Goal: Obtain resource: Obtain resource

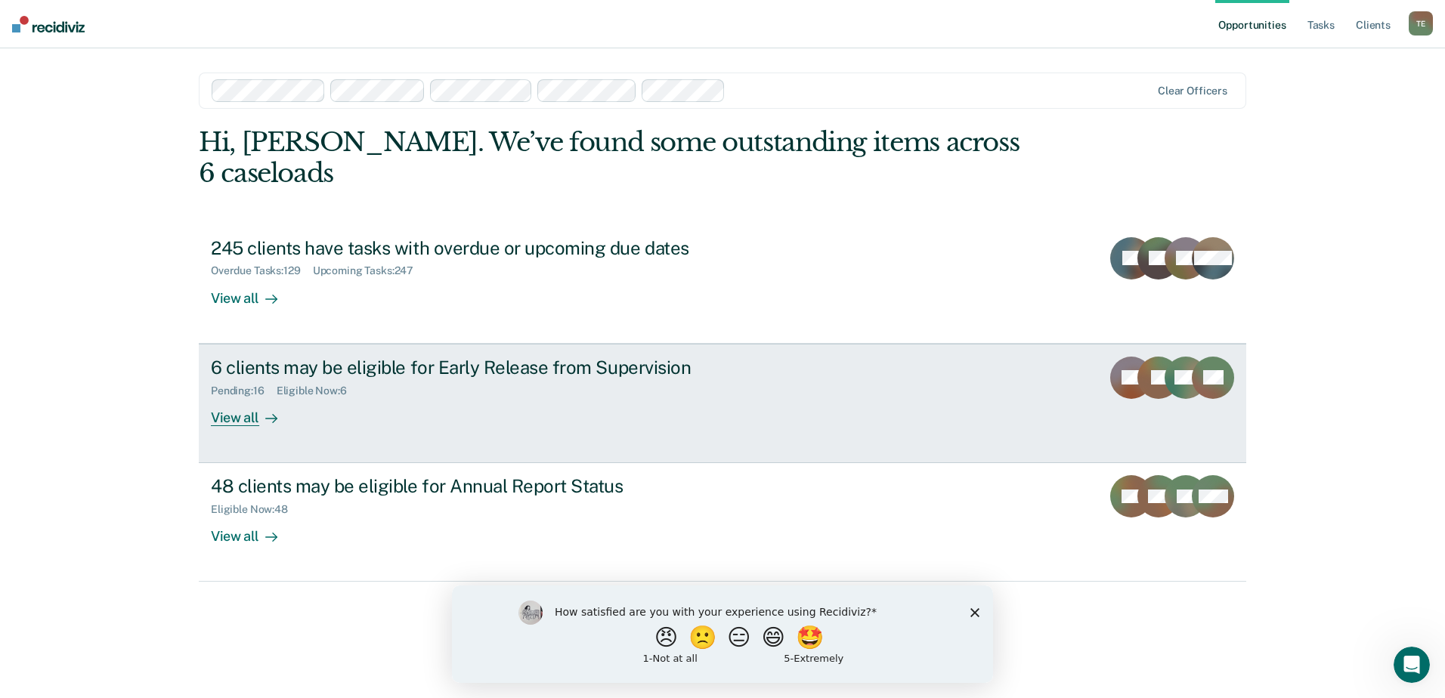
click at [249, 397] on div "View all" at bounding box center [253, 411] width 85 height 29
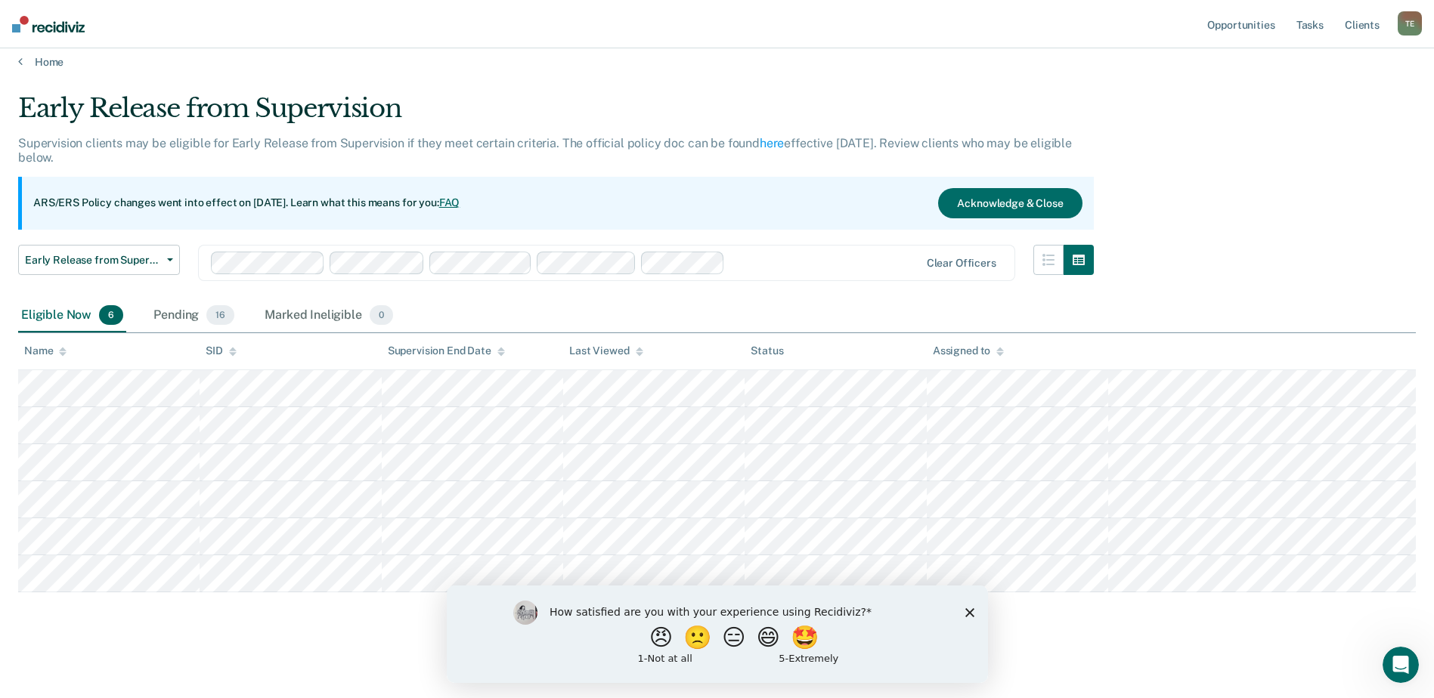
scroll to position [14, 0]
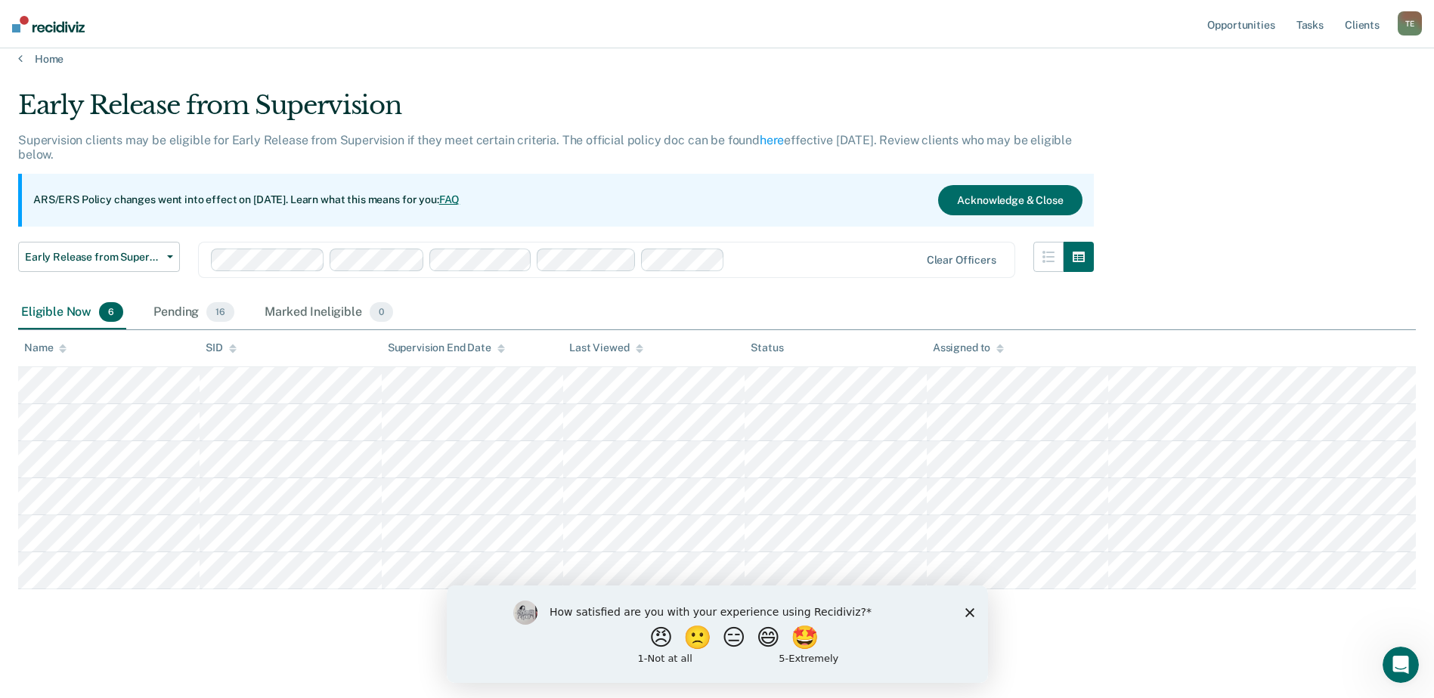
click at [968, 611] on polygon "Close survey" at bounding box center [968, 612] width 9 height 9
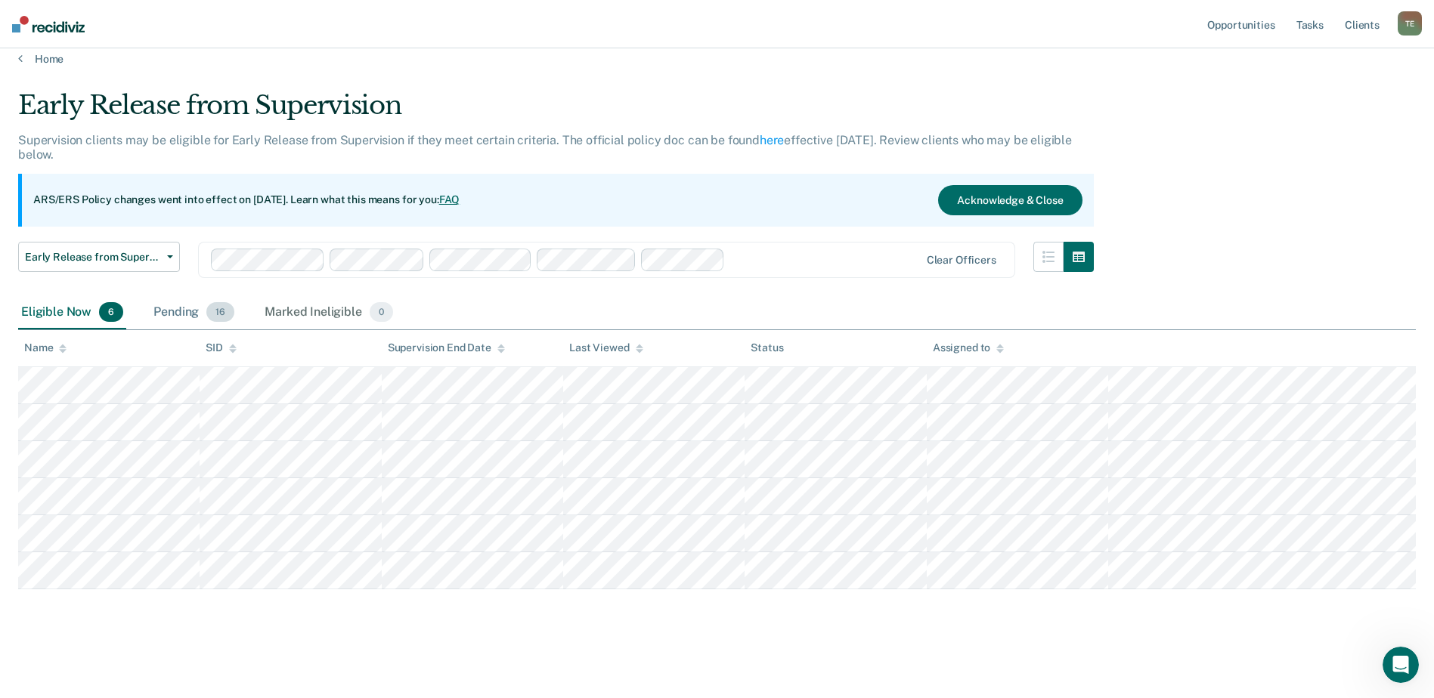
click at [186, 311] on div "Pending 16" at bounding box center [193, 312] width 87 height 33
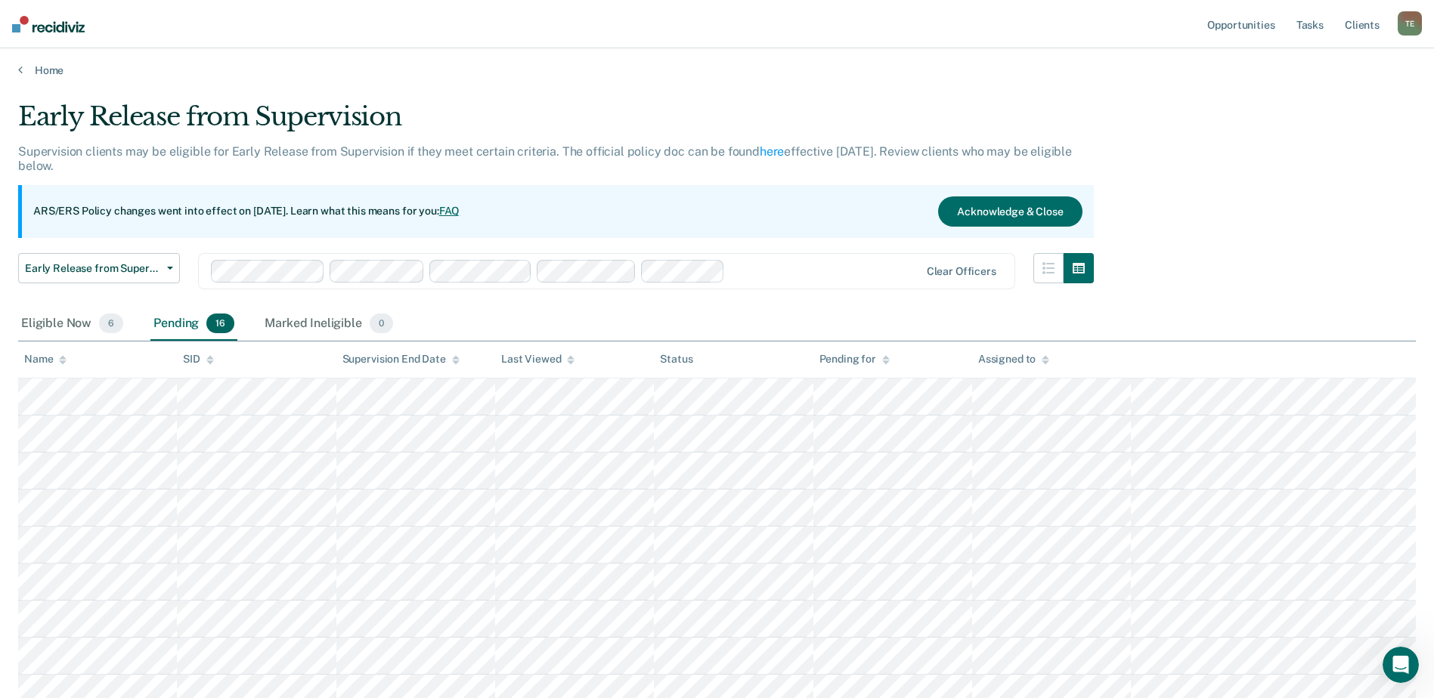
scroll to position [0, 0]
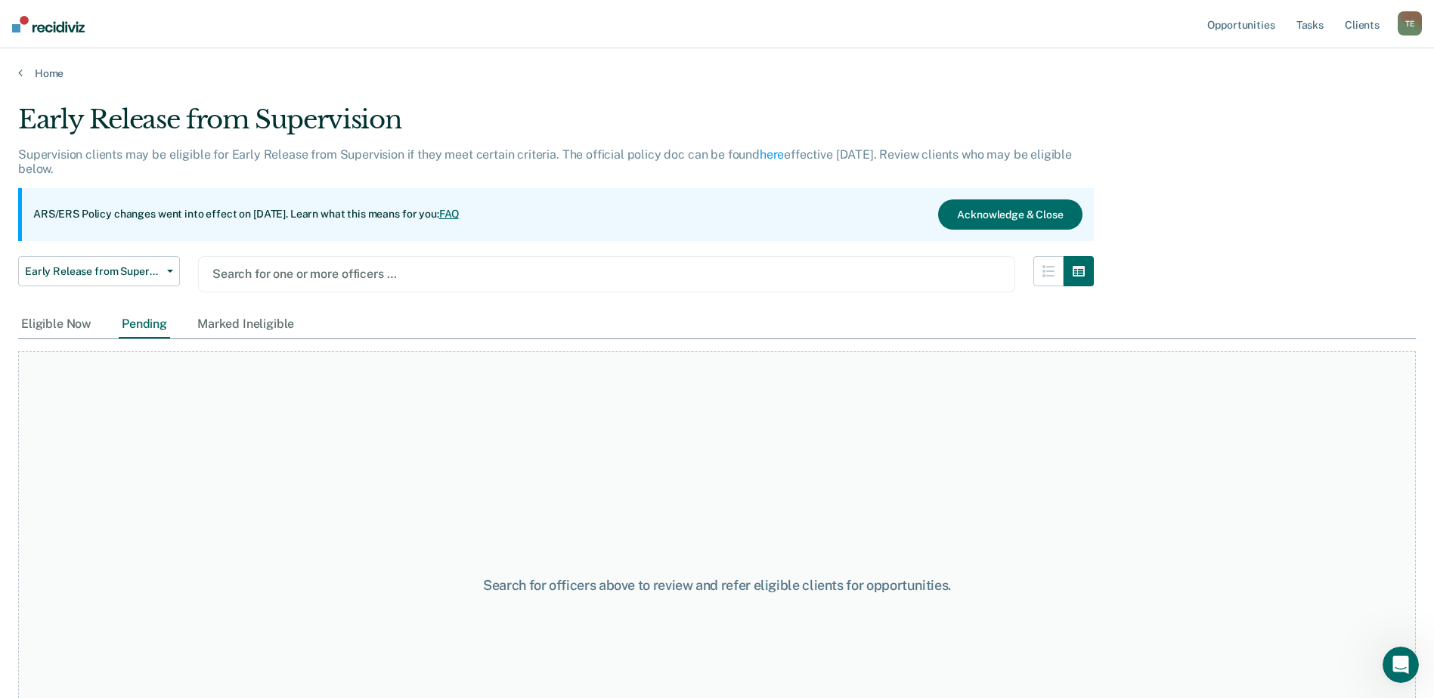
click at [63, 17] on img at bounding box center [48, 24] width 73 height 17
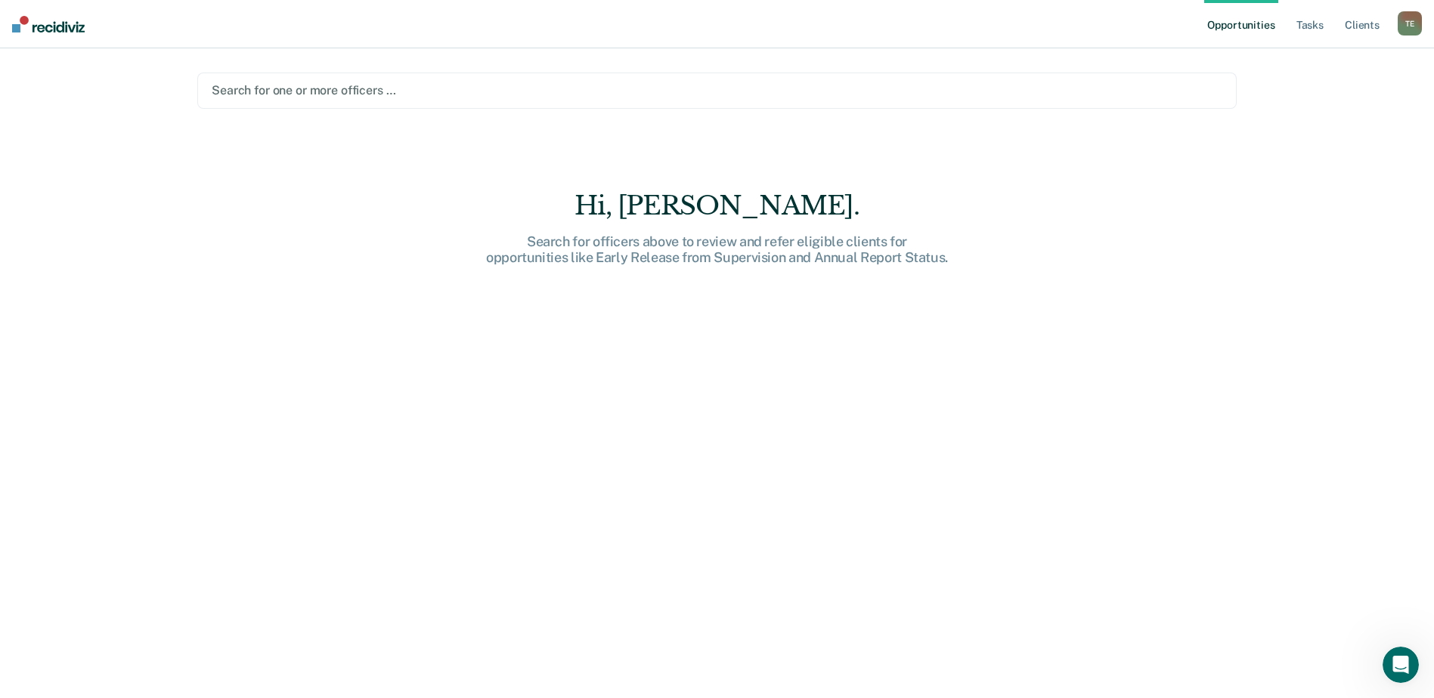
click at [57, 17] on img at bounding box center [48, 24] width 73 height 17
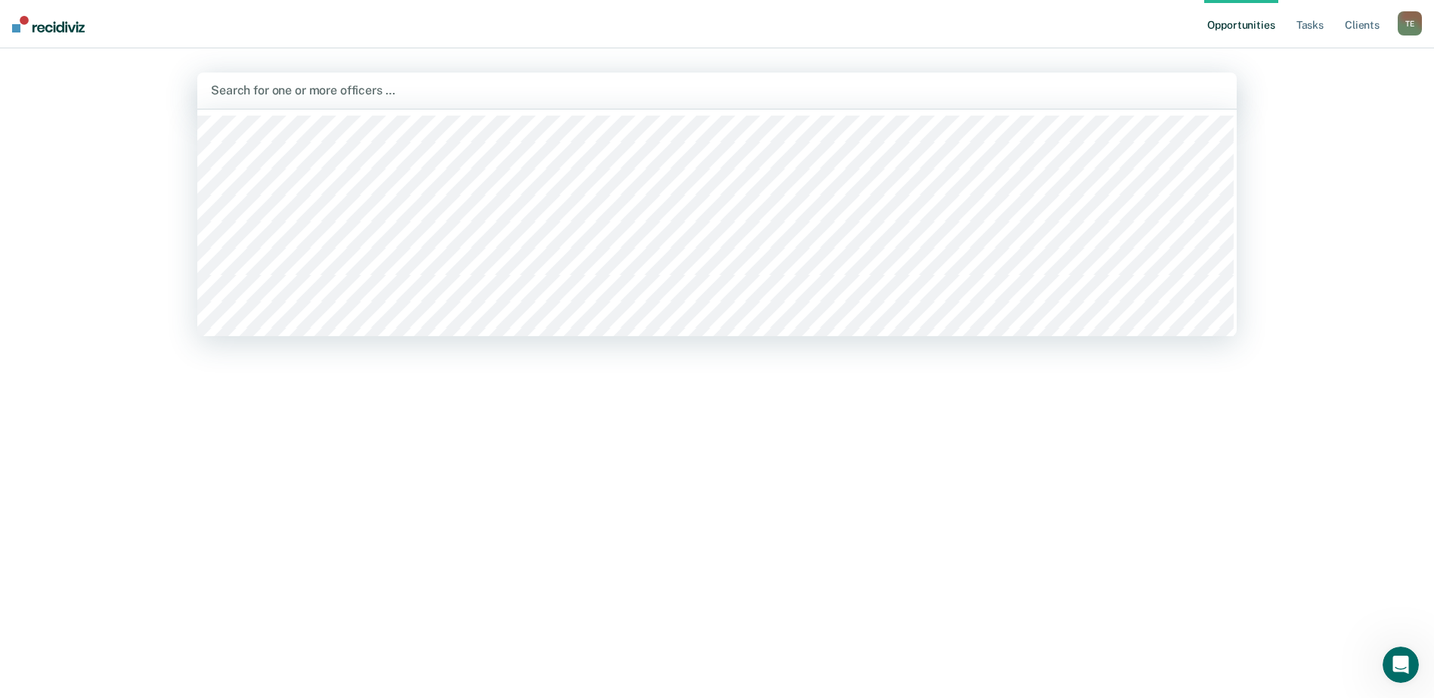
click at [328, 94] on div at bounding box center [717, 90] width 1012 height 17
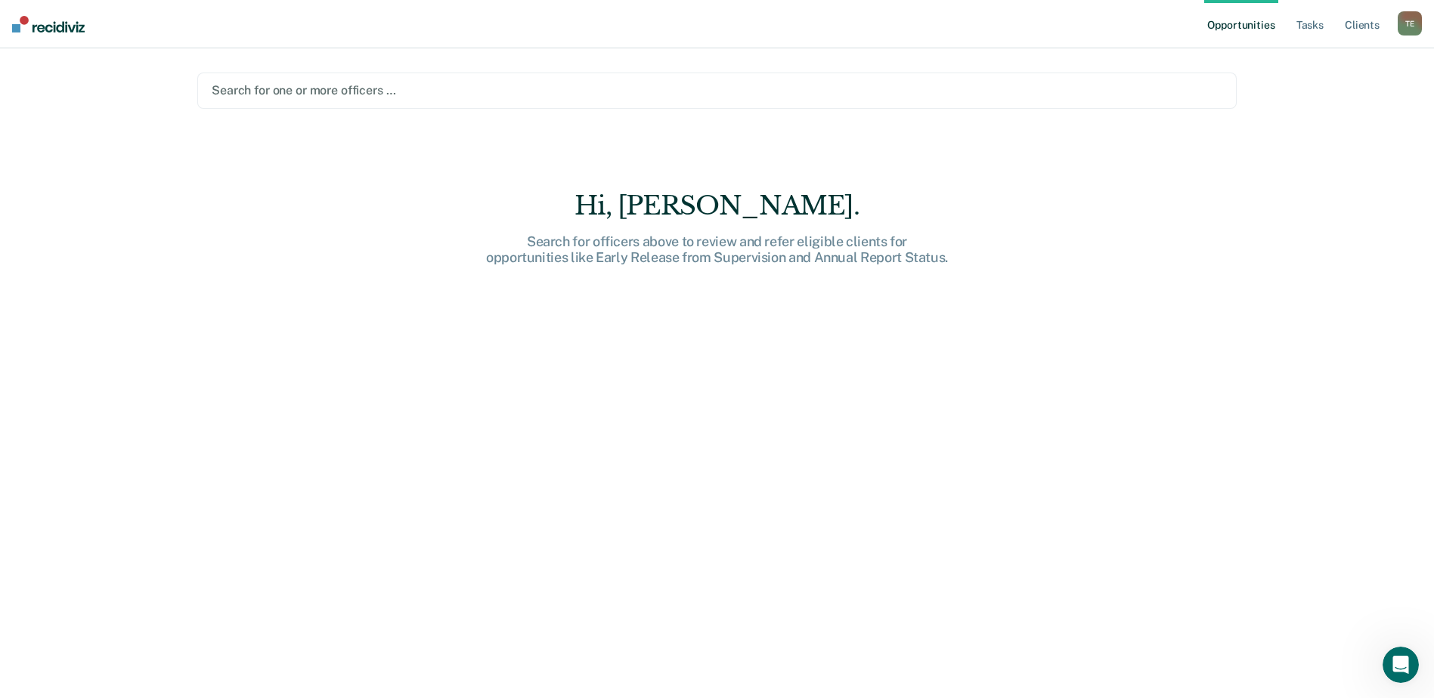
click at [980, 64] on main "Search for one or more officers … Hi, Troy. Search for officers above to review…" at bounding box center [717, 355] width 1076 height 614
click at [1315, 31] on link "Tasks" at bounding box center [1309, 24] width 33 height 48
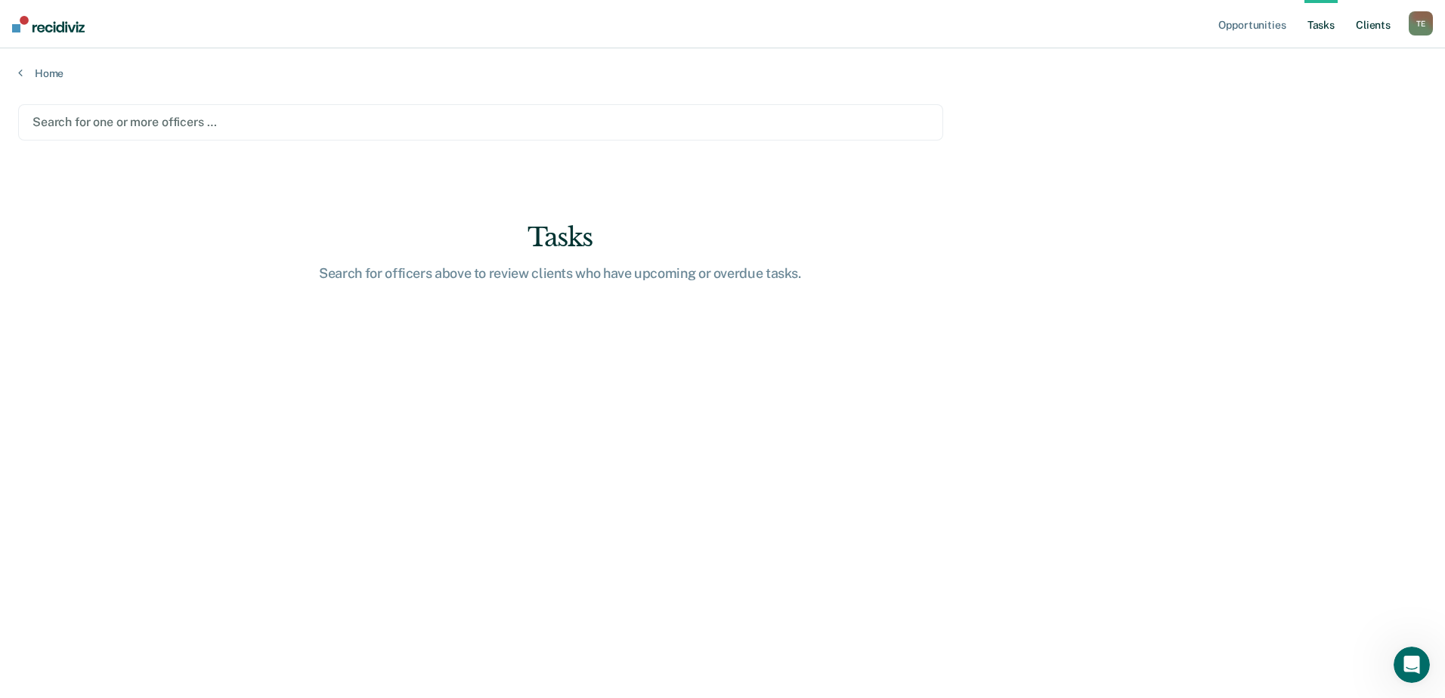
click at [1362, 21] on link "Client s" at bounding box center [1373, 24] width 41 height 48
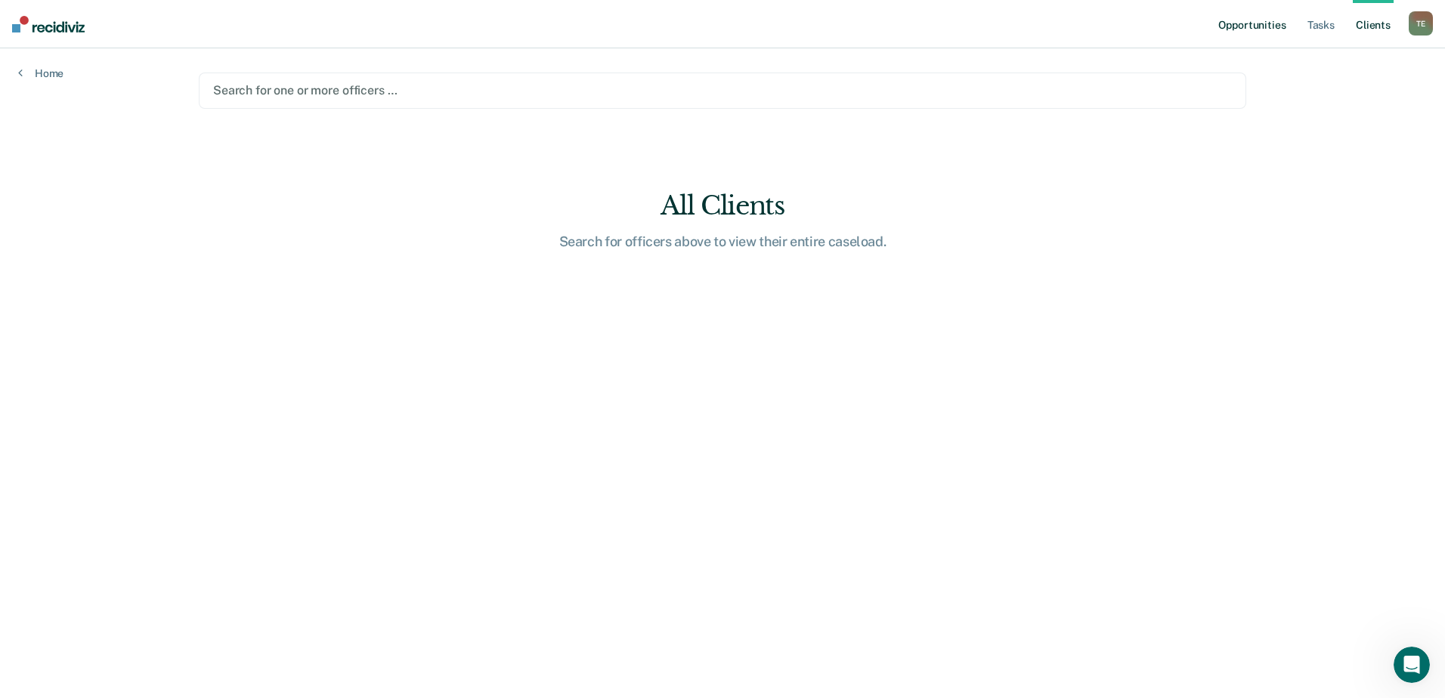
click at [1252, 24] on link "Opportunities" at bounding box center [1251, 24] width 73 height 48
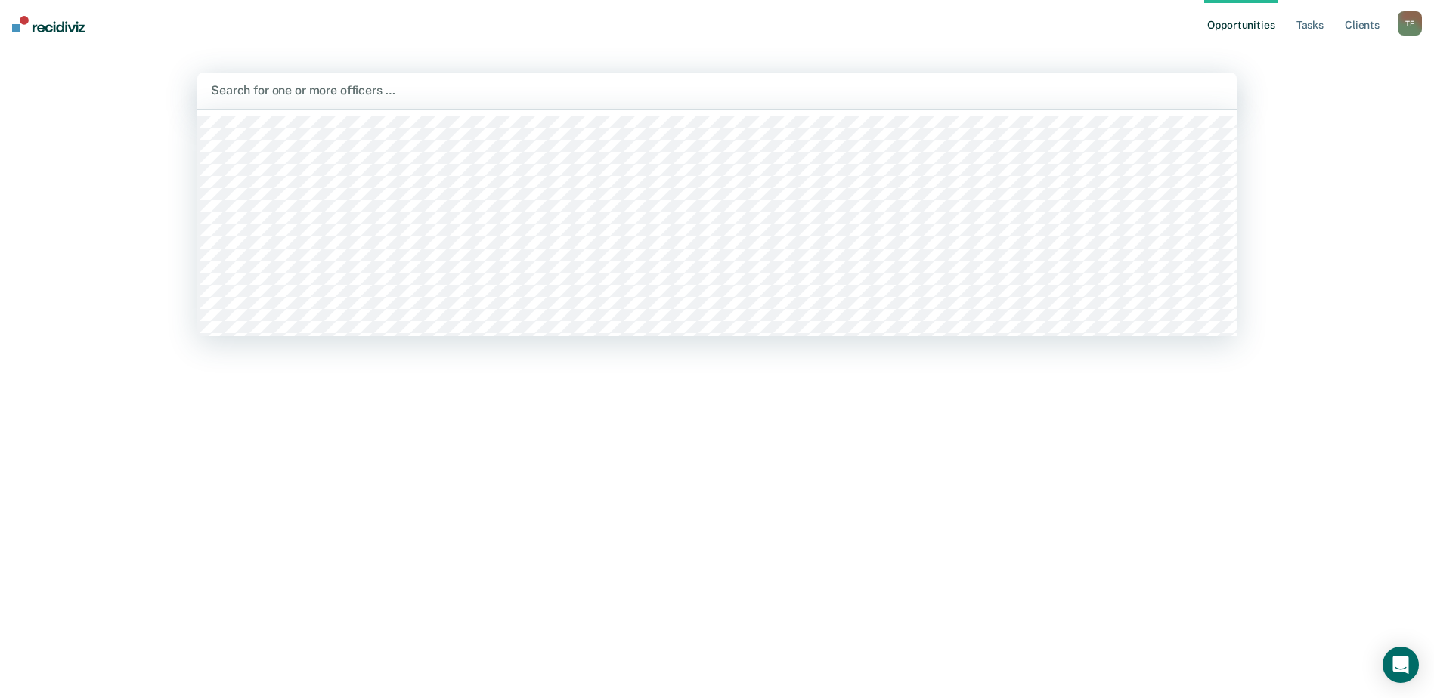
click at [373, 88] on div at bounding box center [717, 90] width 1012 height 17
type input "[PERSON_NAME]"
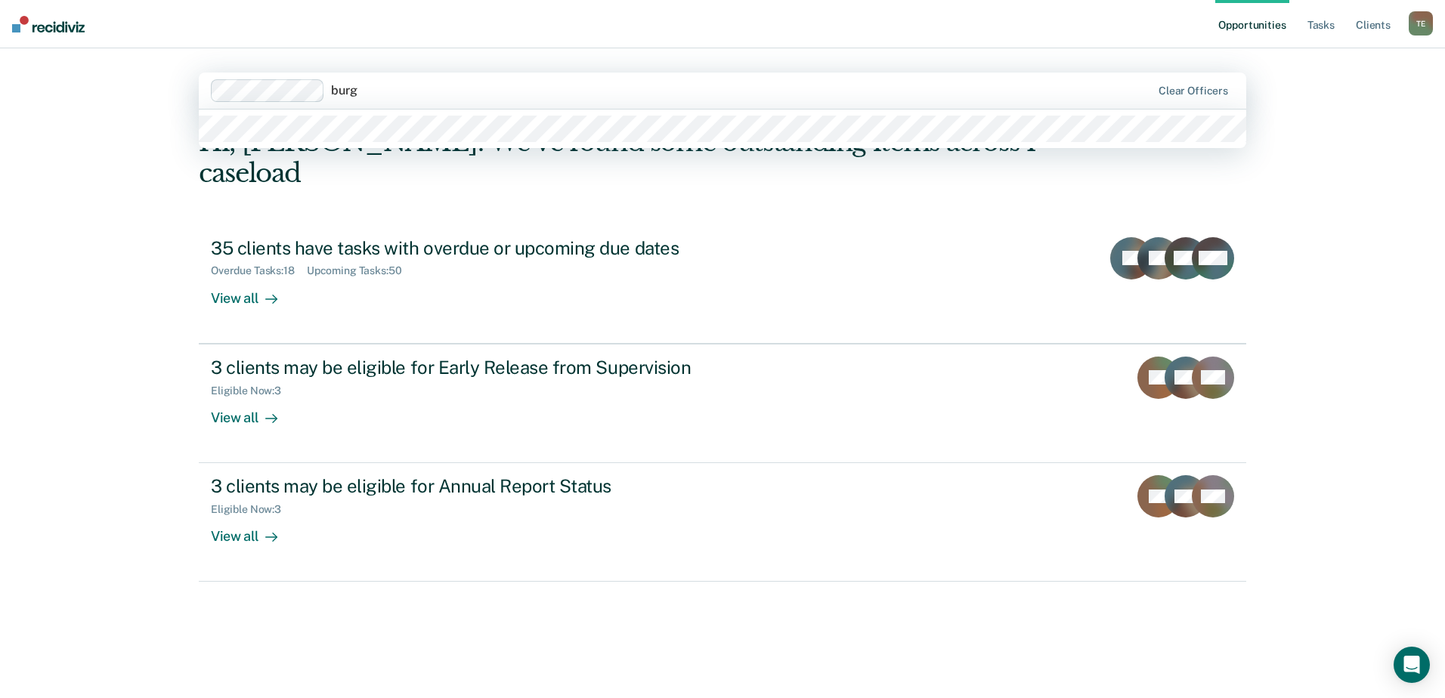
type input "[PERSON_NAME]"
type input "cimin"
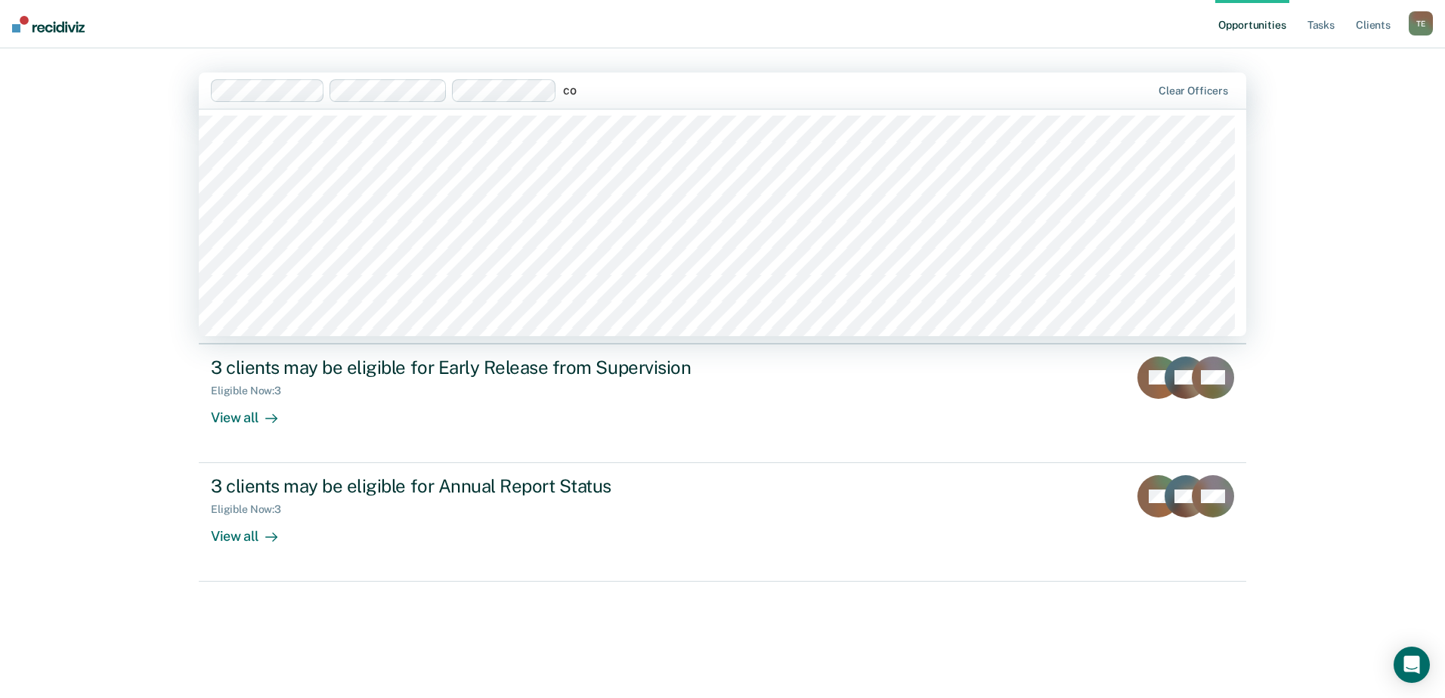
type input "c"
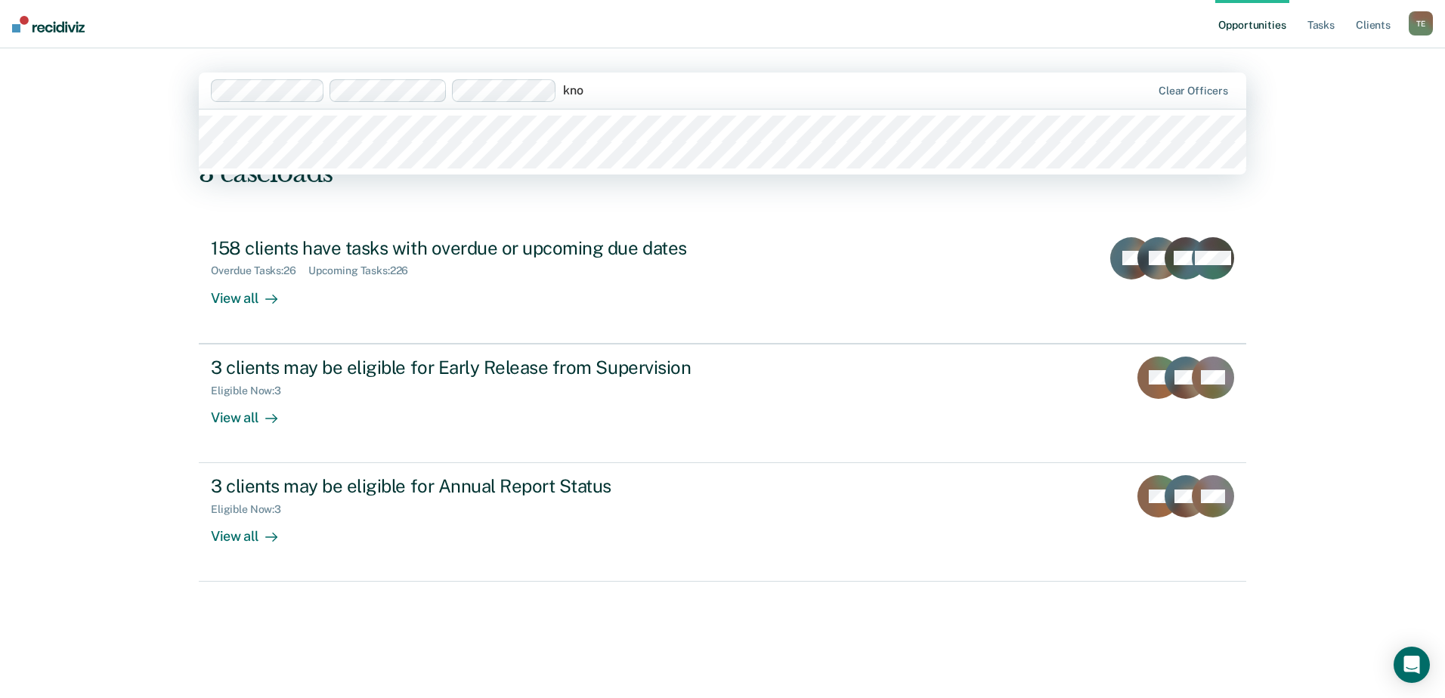
type input "[PERSON_NAME]"
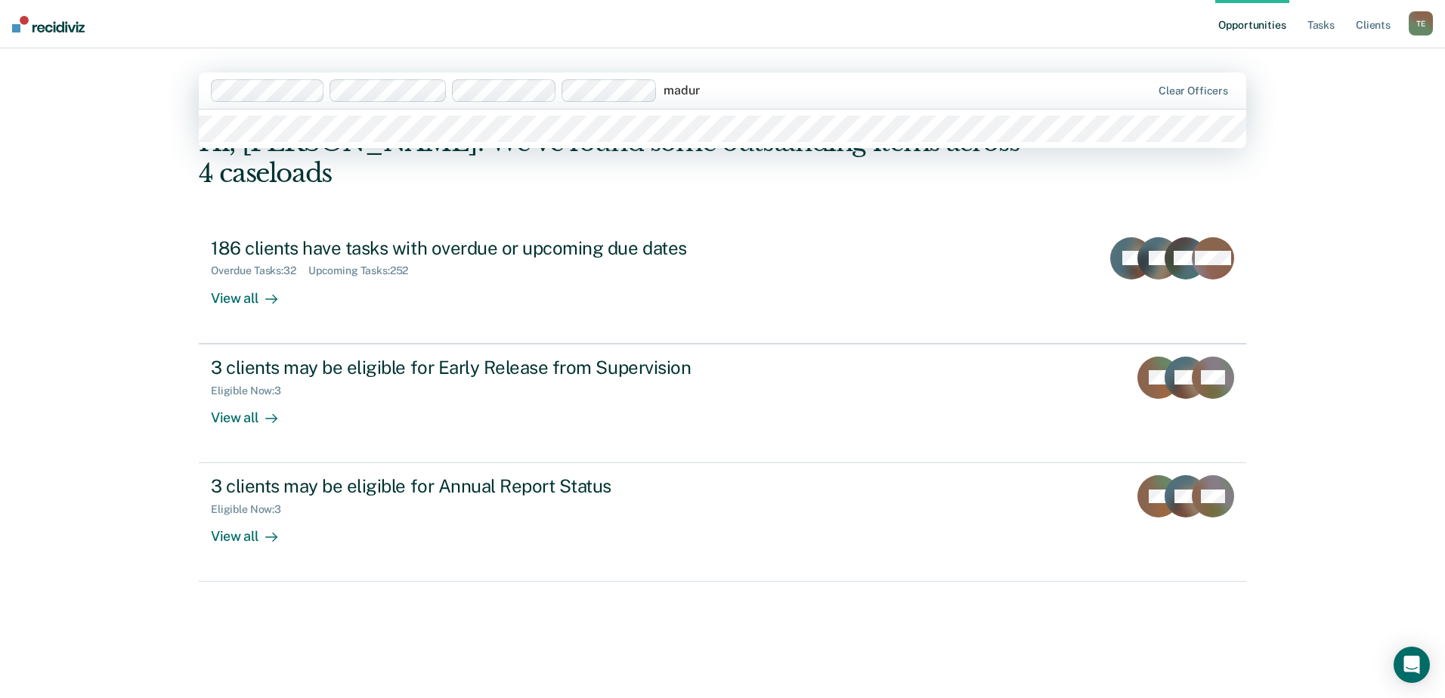
type input "maduro"
type input "pitchfo"
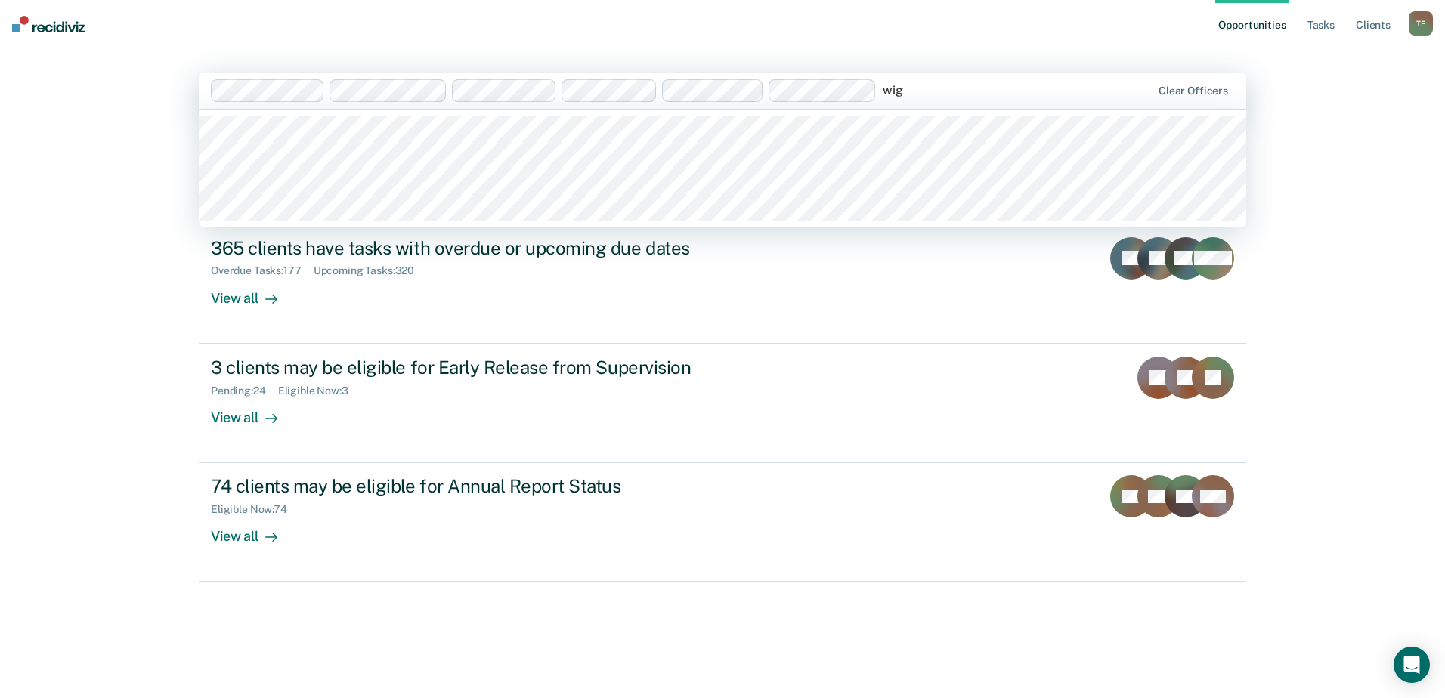
type input "wigg"
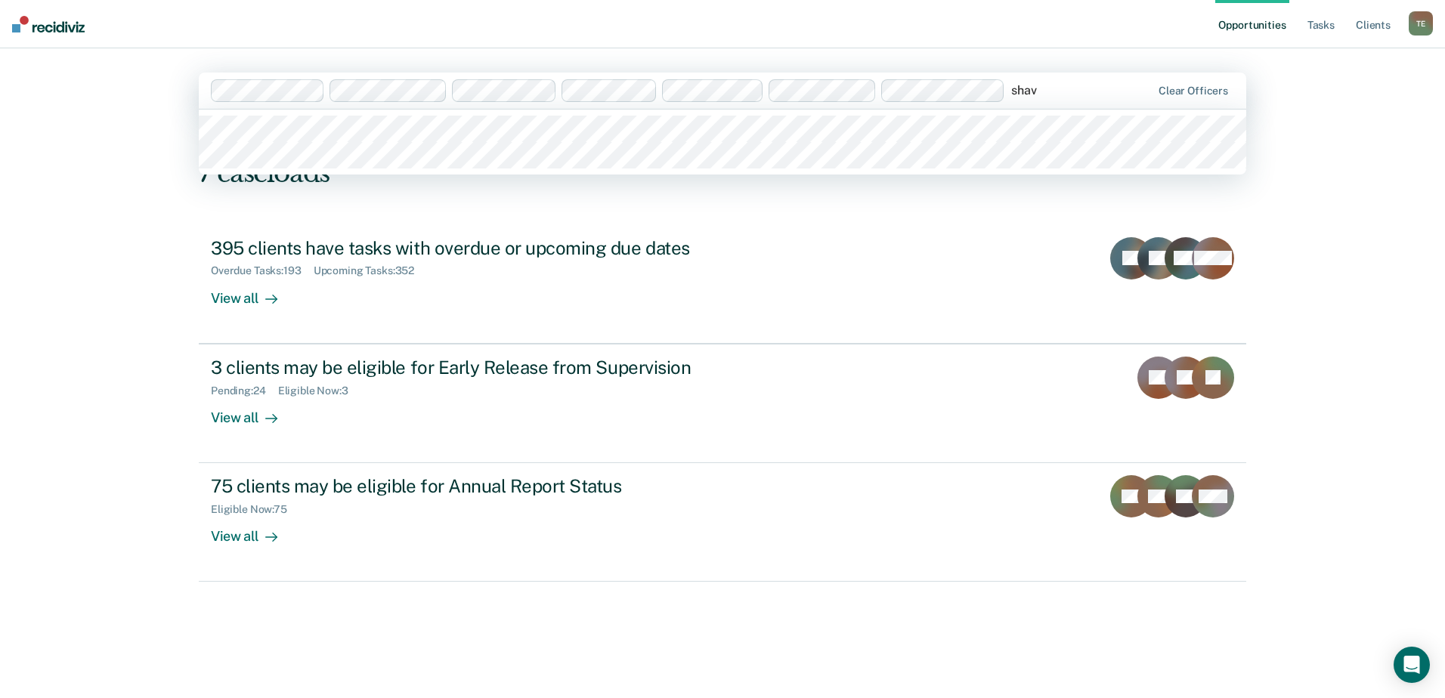
type input "shave"
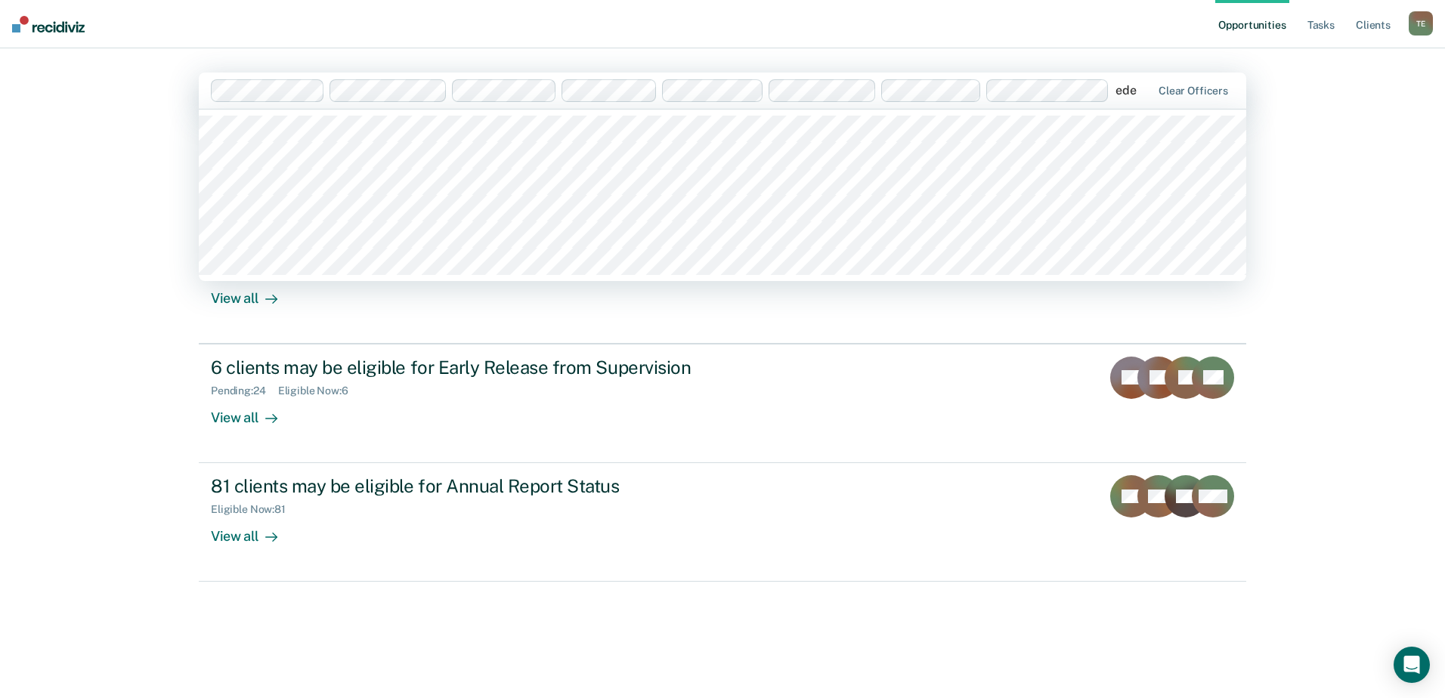
type input "eden"
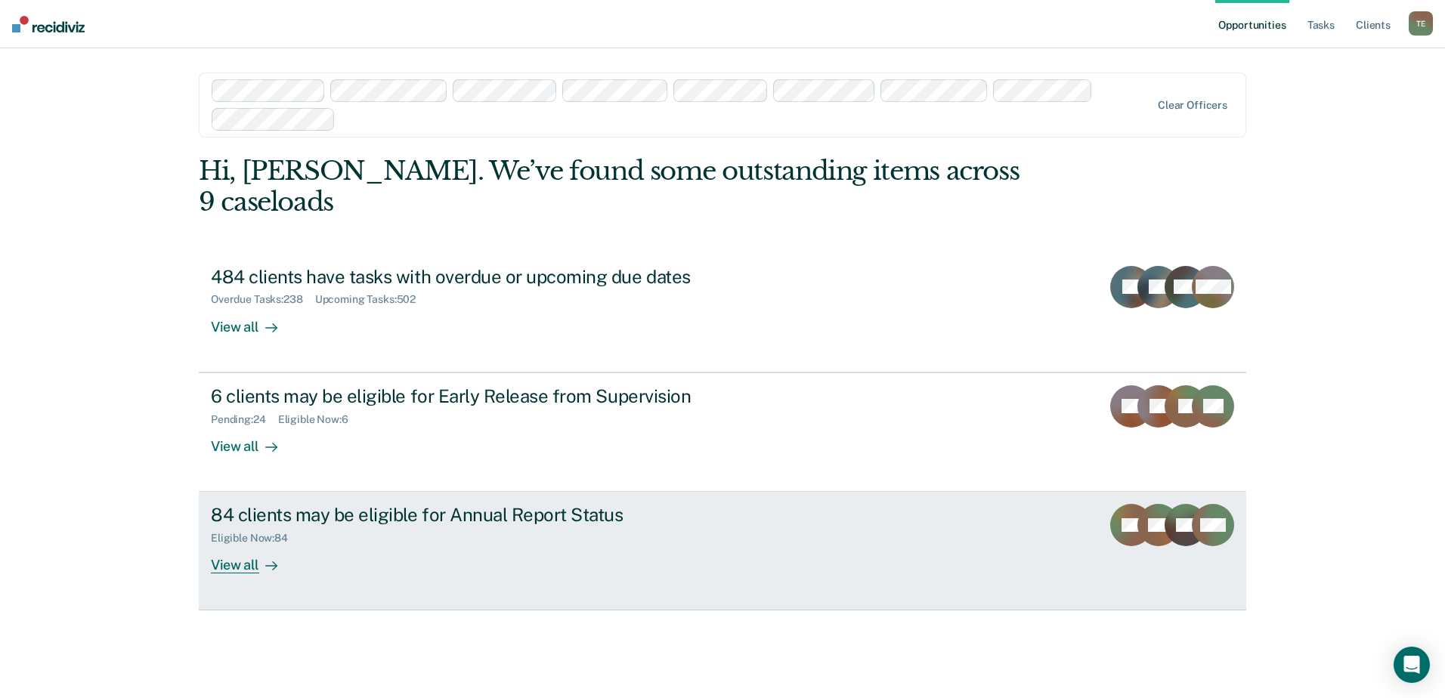
click at [300, 534] on div "84 clients may be eligible for Annual Report Status Eligible Now : 84 View all" at bounding box center [494, 539] width 567 height 70
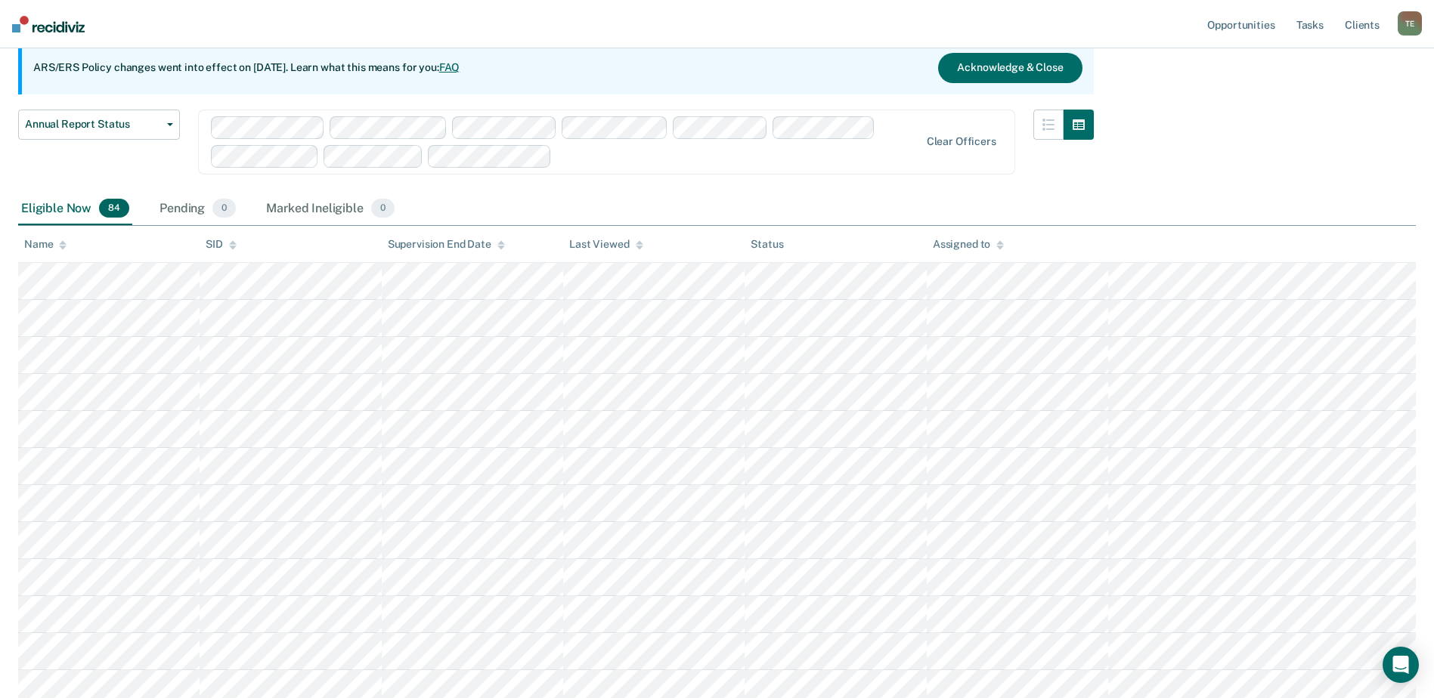
scroll to position [76, 0]
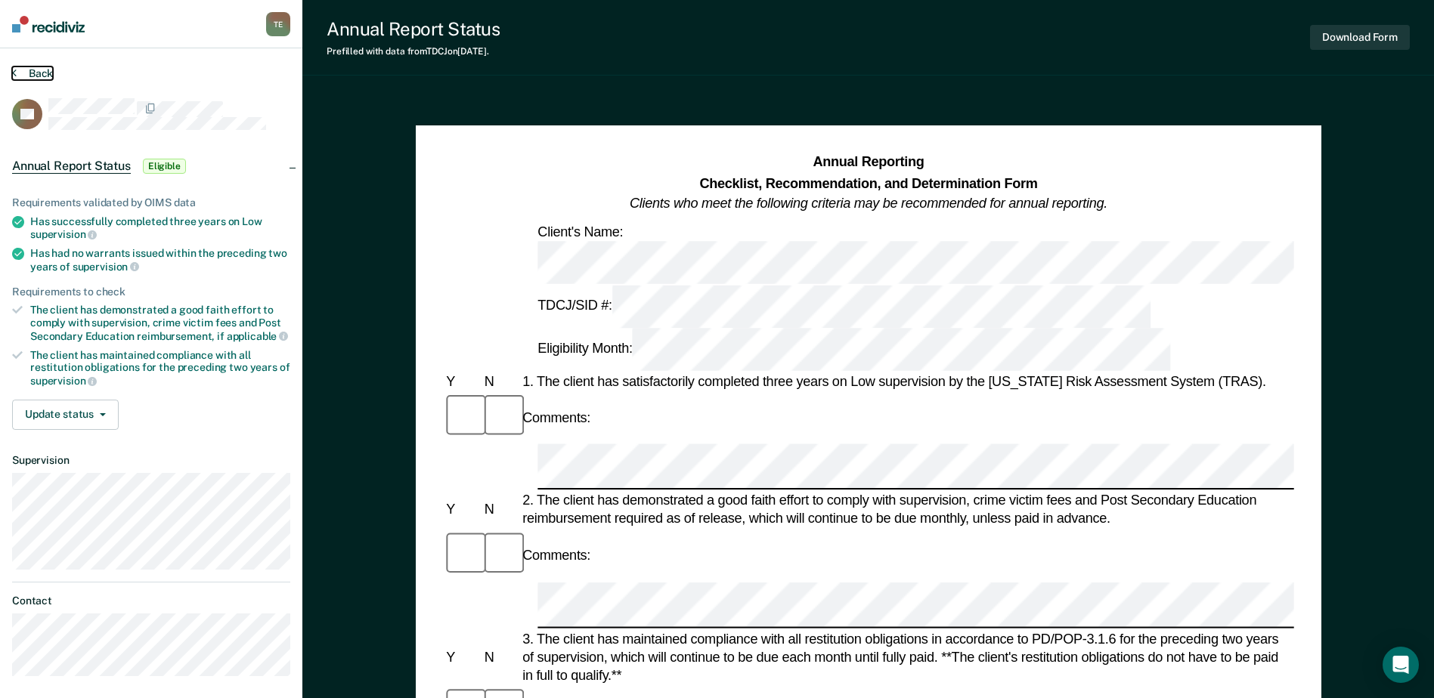
click at [36, 72] on button "Back" at bounding box center [32, 74] width 41 height 14
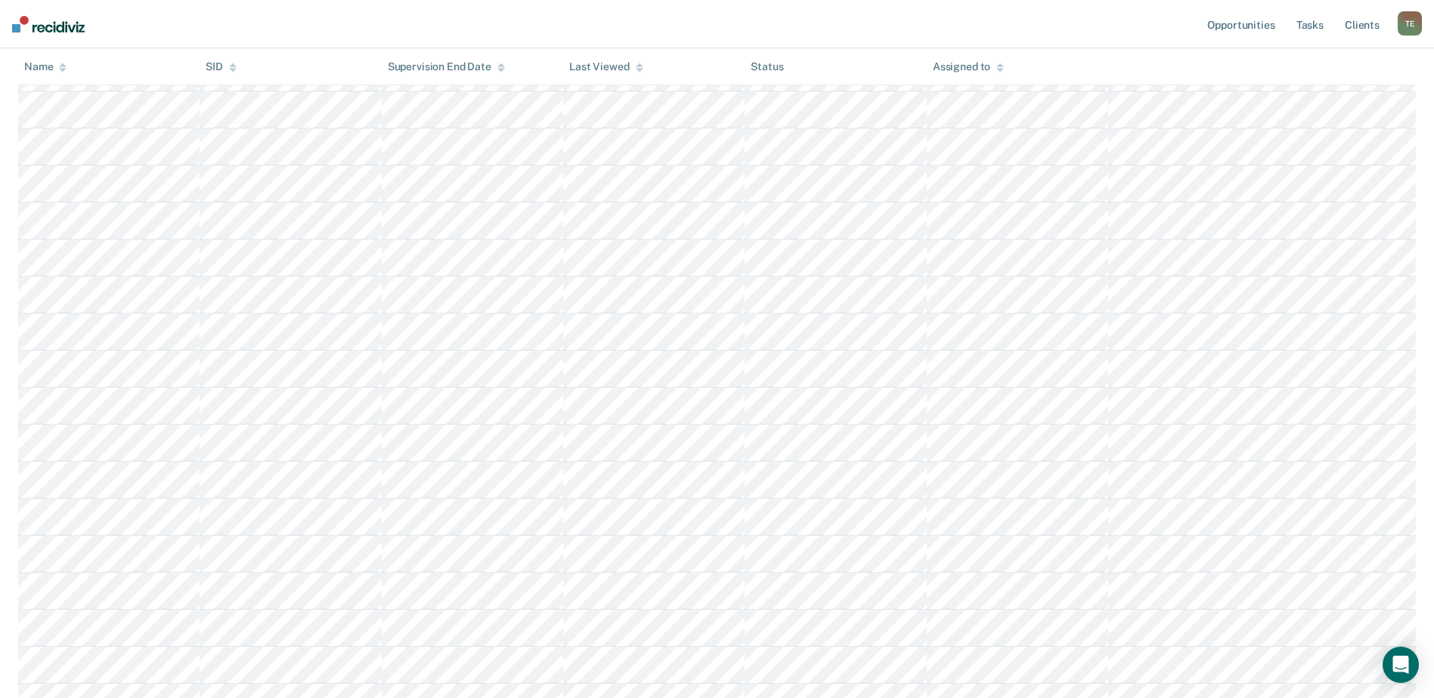
scroll to position [1738, 0]
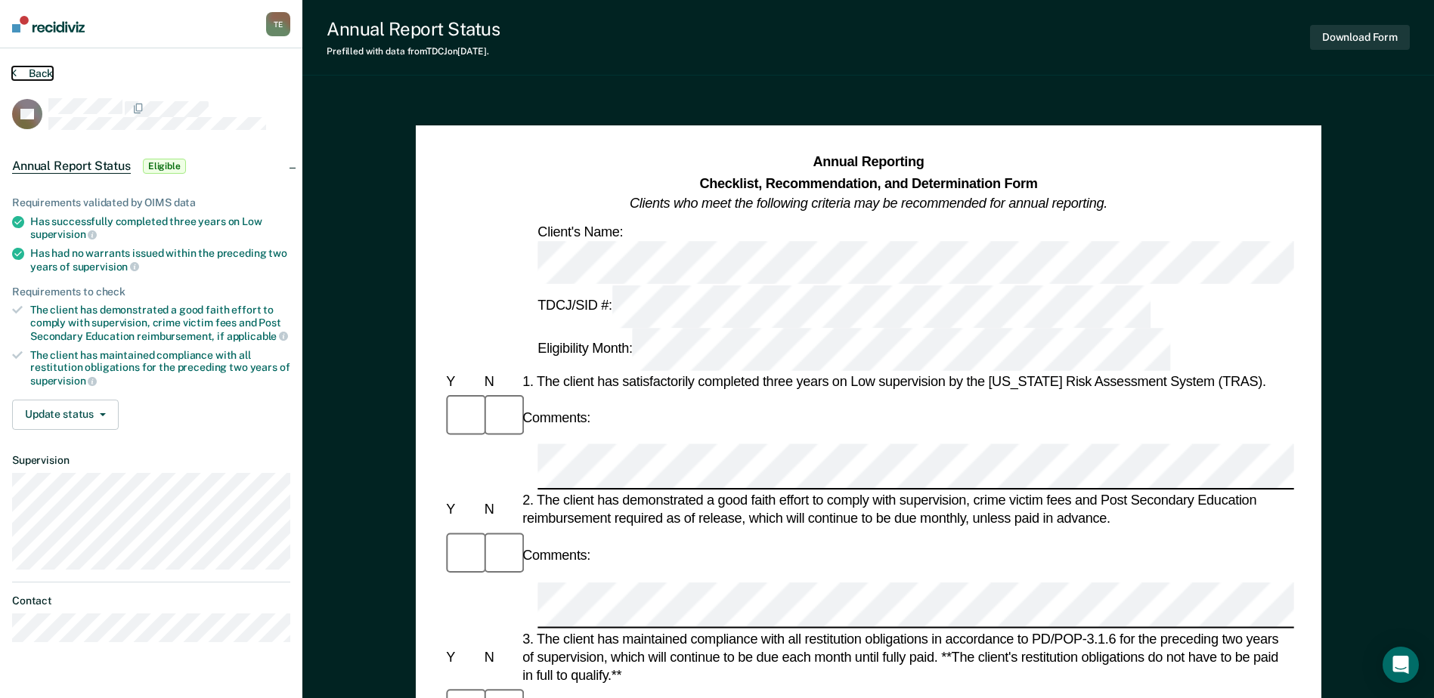
click at [17, 70] on button "Back" at bounding box center [32, 74] width 41 height 14
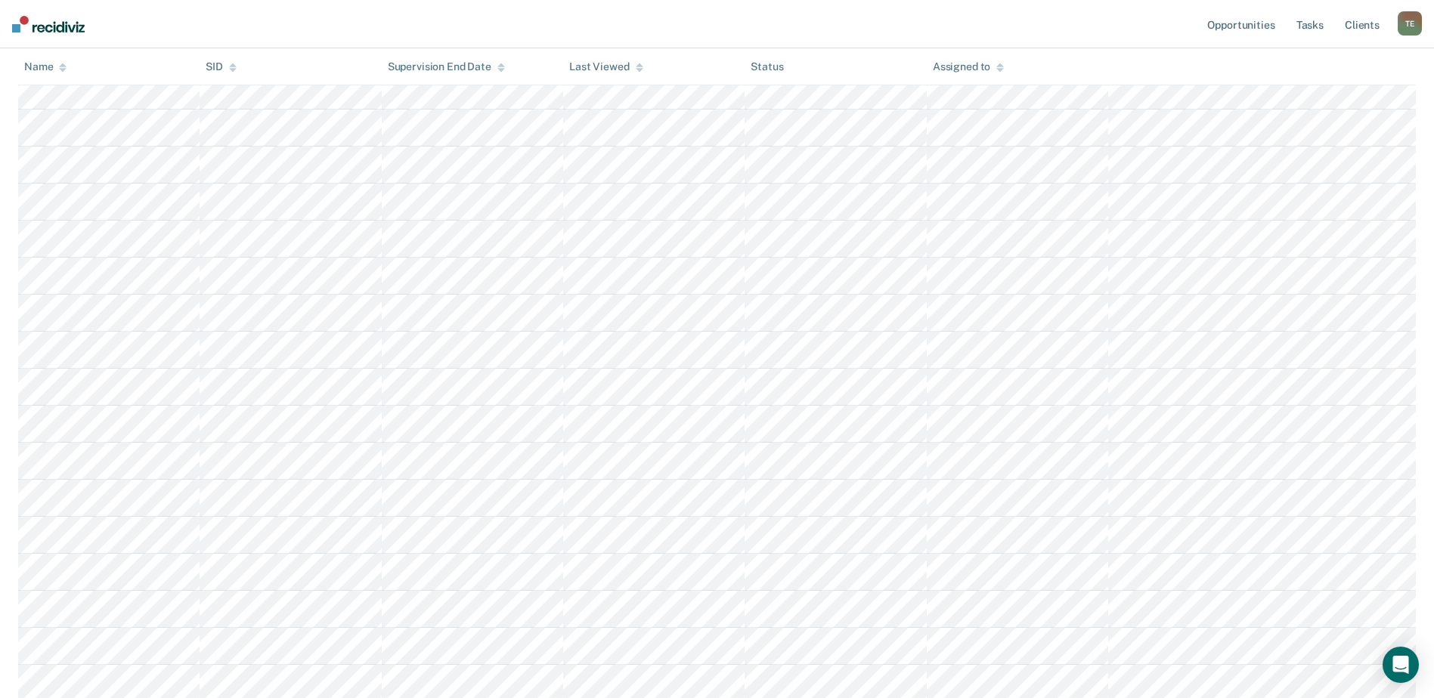
scroll to position [2766, 0]
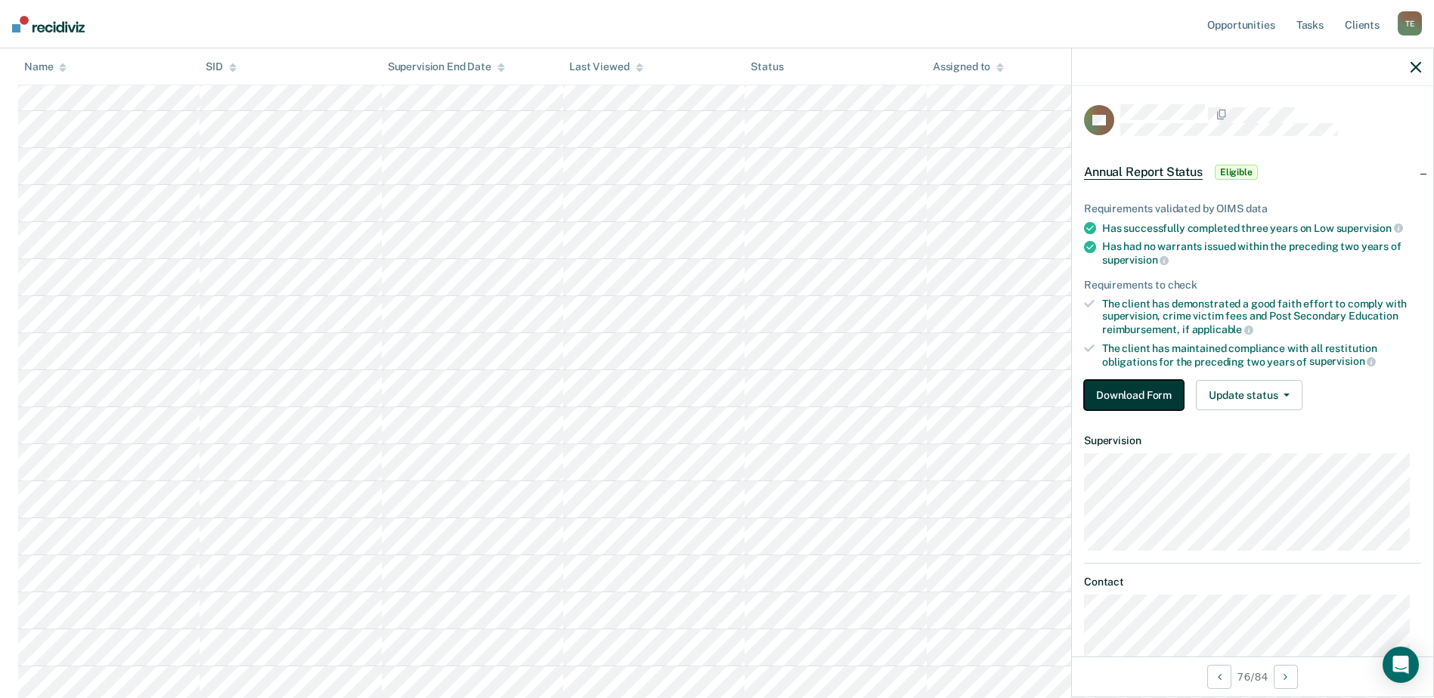
click at [1124, 392] on button "Download Form" at bounding box center [1134, 395] width 100 height 30
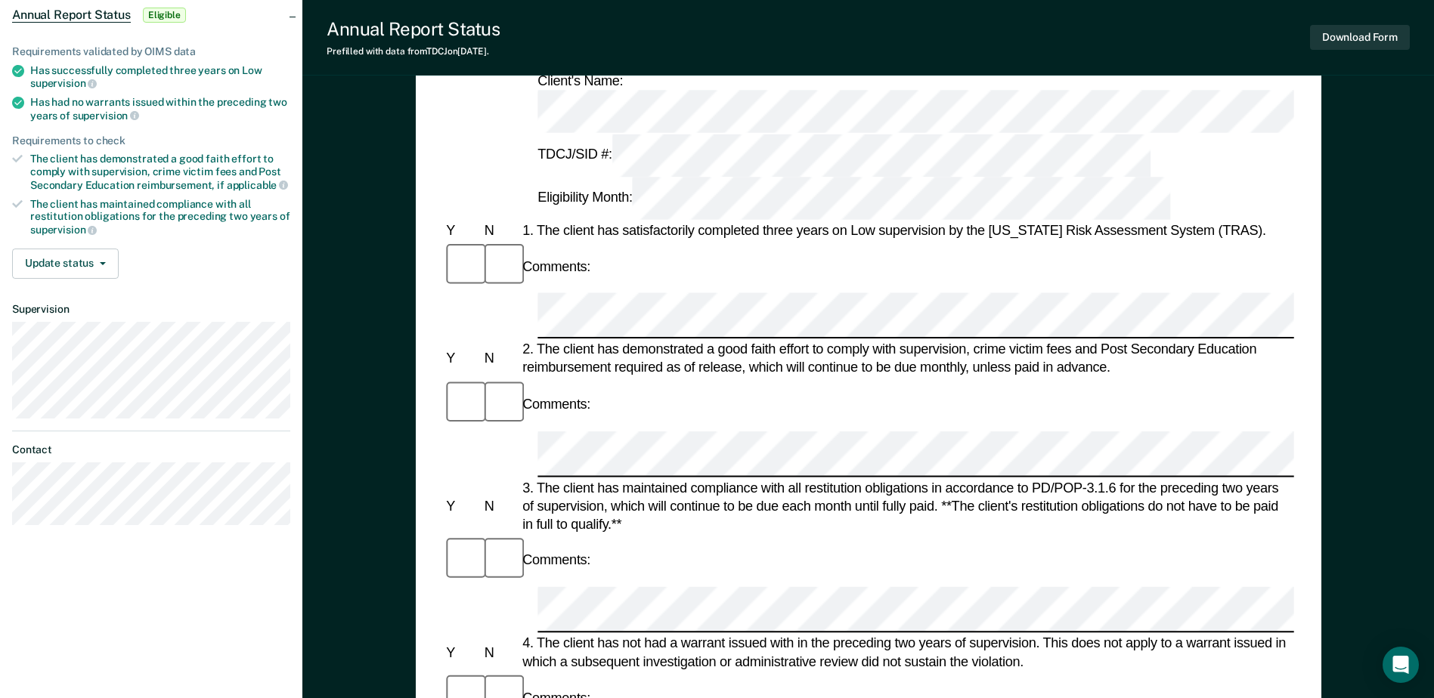
scroll to position [76, 0]
